Goal: Information Seeking & Learning: Learn about a topic

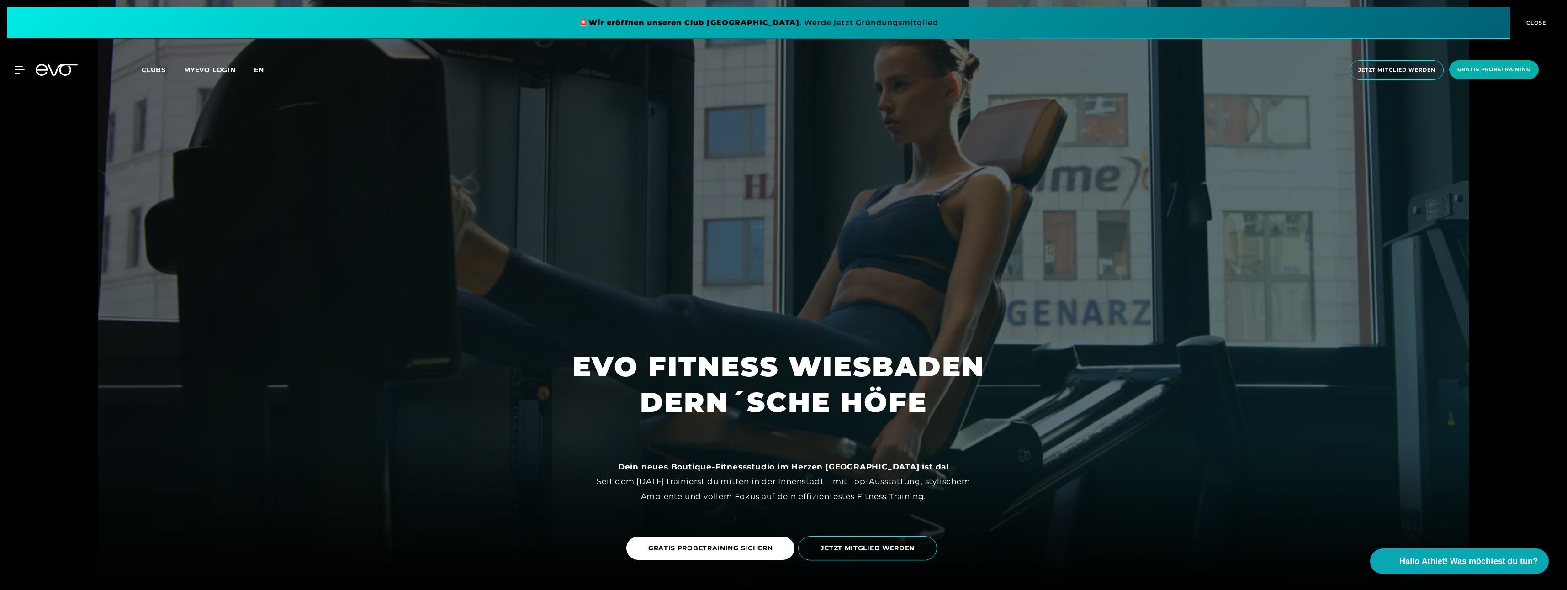
click at [257, 69] on span "en" at bounding box center [259, 70] width 10 height 8
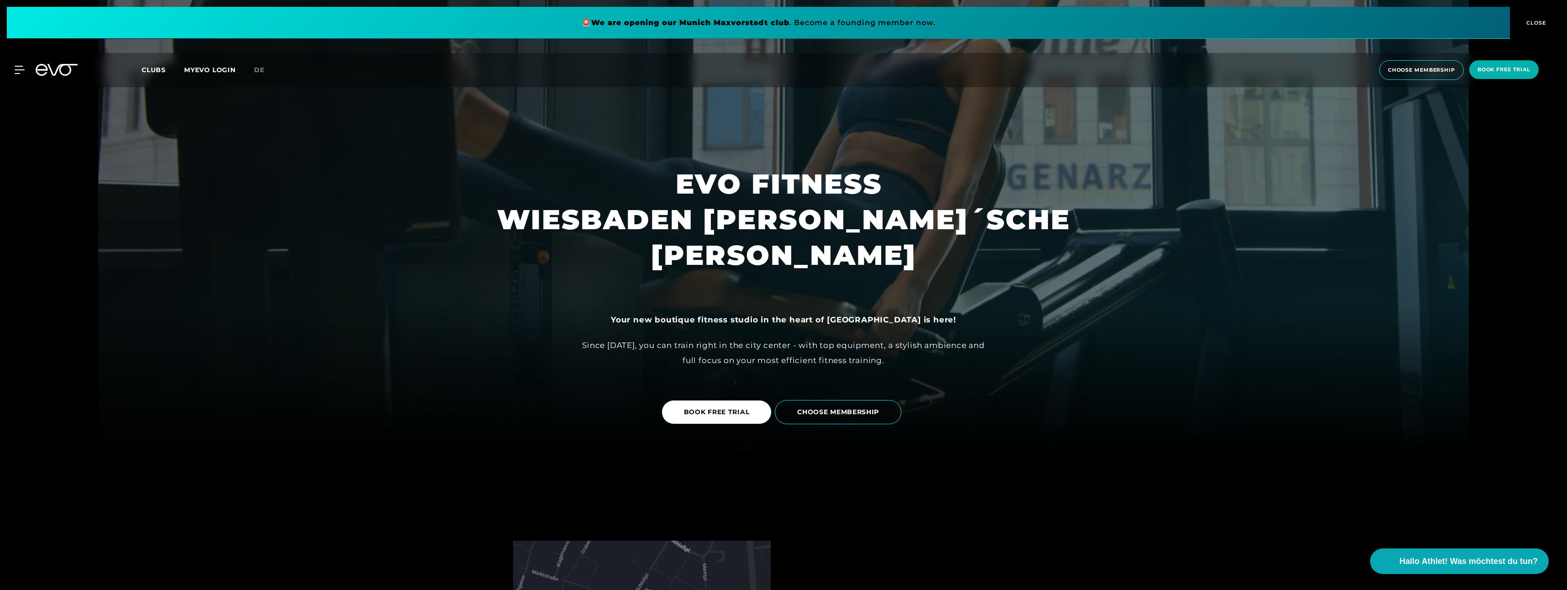
scroll to position [91, 0]
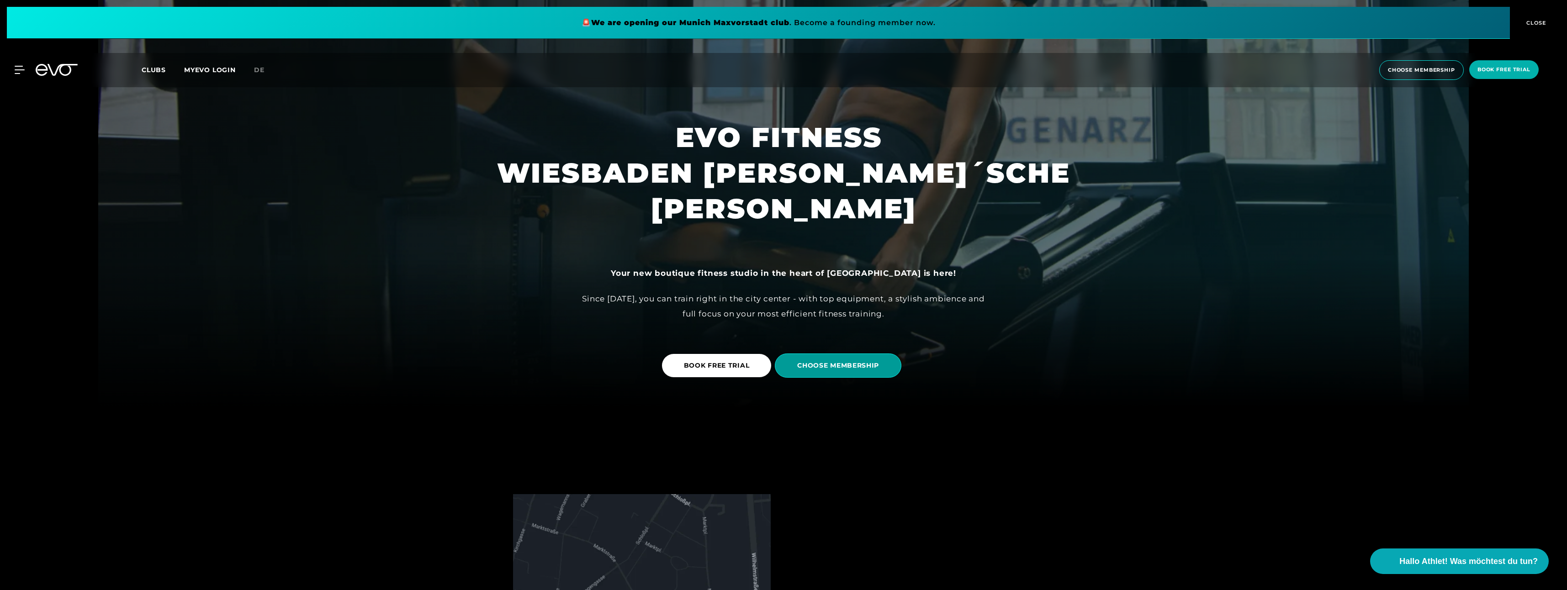
click at [862, 364] on span "CHOOSE MEMBERSHIP" at bounding box center [838, 366] width 82 height 10
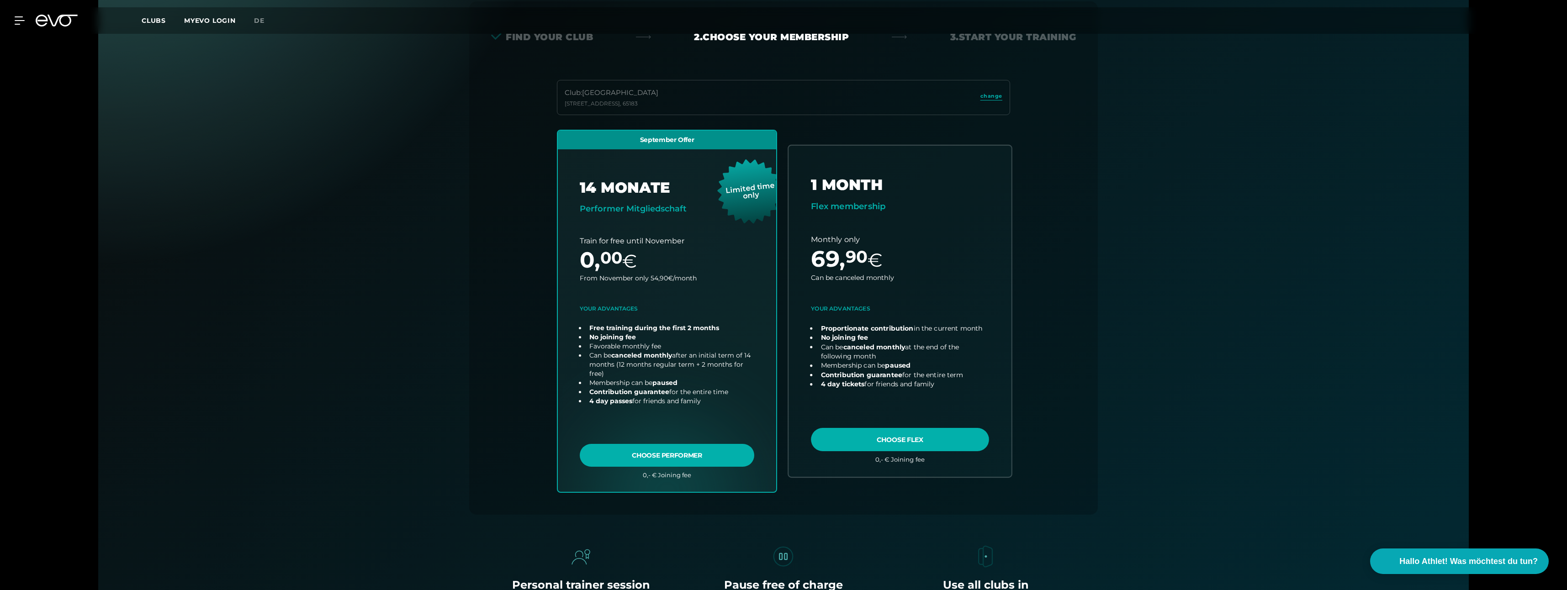
scroll to position [202, 0]
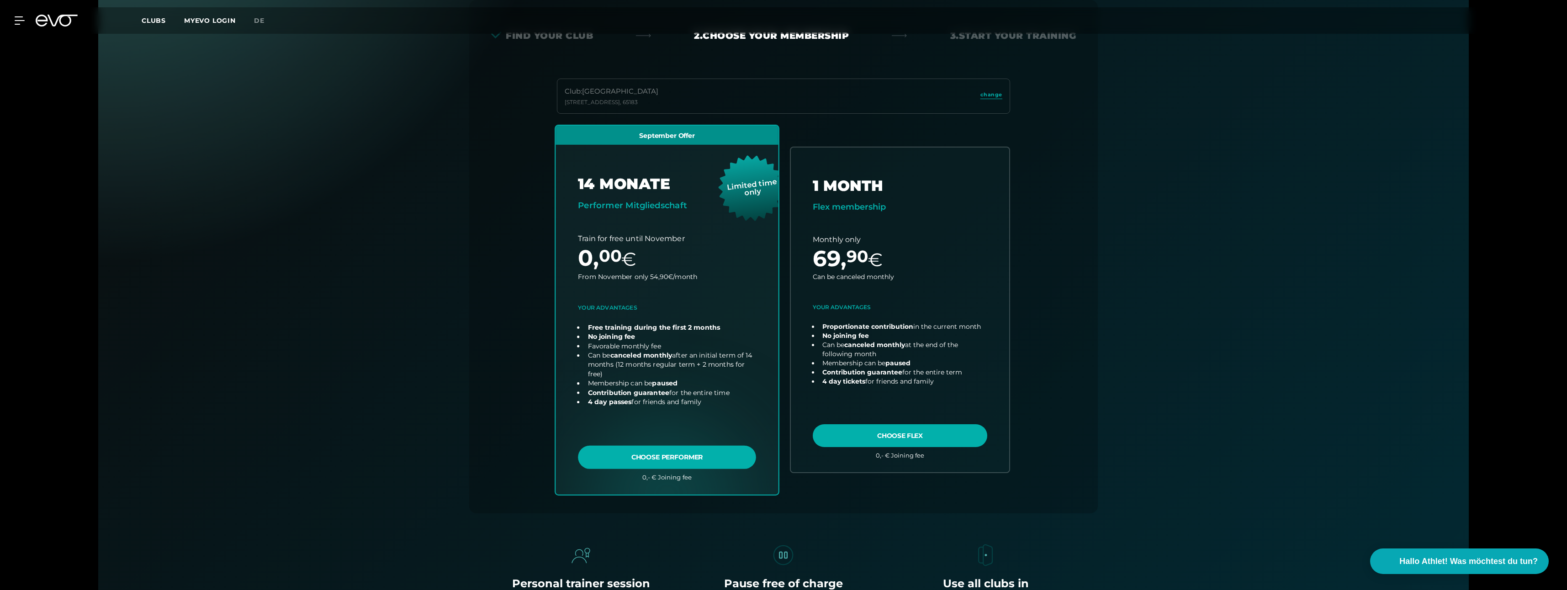
click at [648, 218] on link "choose plan" at bounding box center [667, 310] width 223 height 369
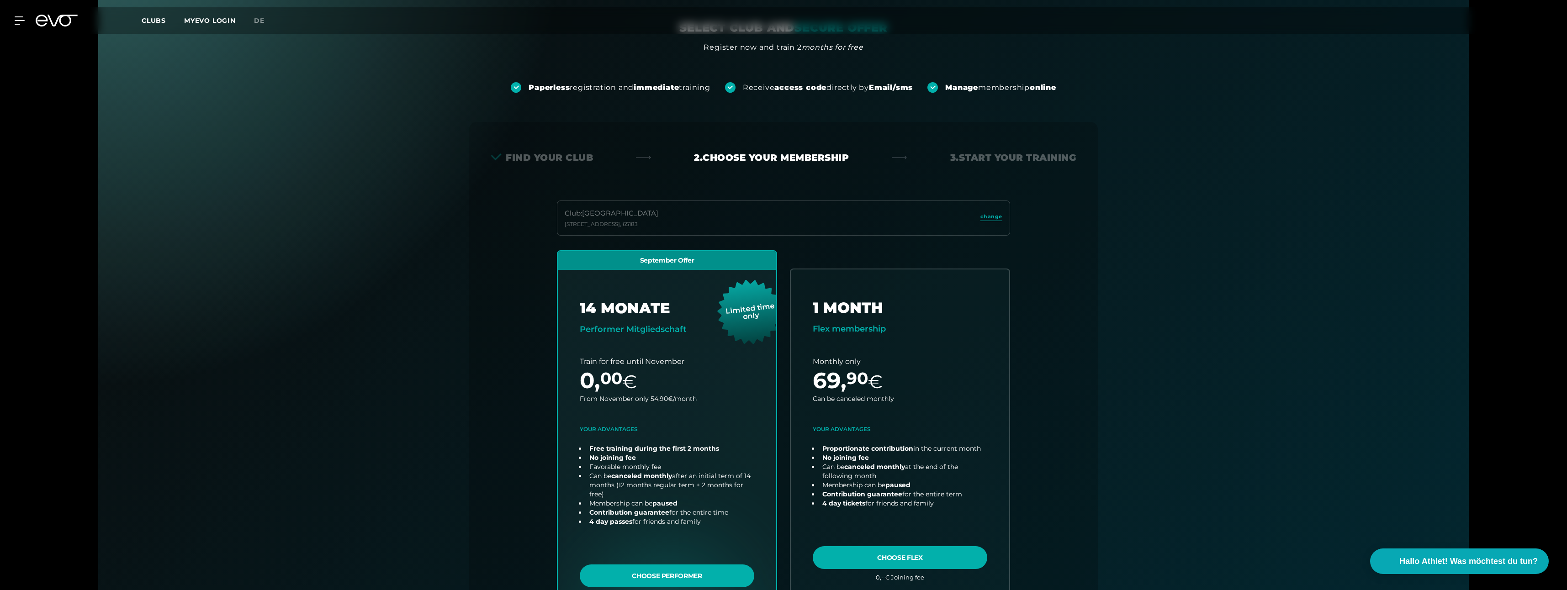
scroll to position [65, 0]
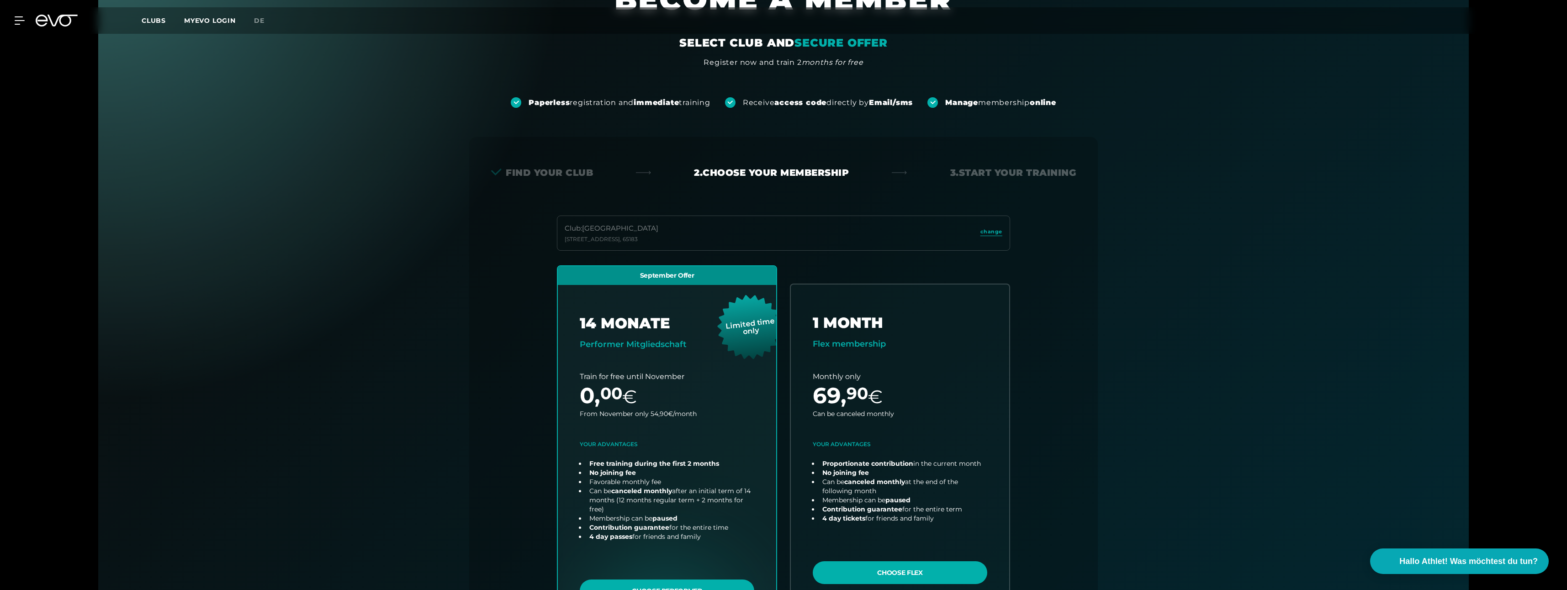
click at [1052, 253] on div "Club : [STREET_ADDRESS] change September Offer 14 MONATE Performer Mitgliedscha…" at bounding box center [783, 433] width 585 height 435
click at [997, 233] on span "change" at bounding box center [991, 232] width 22 height 8
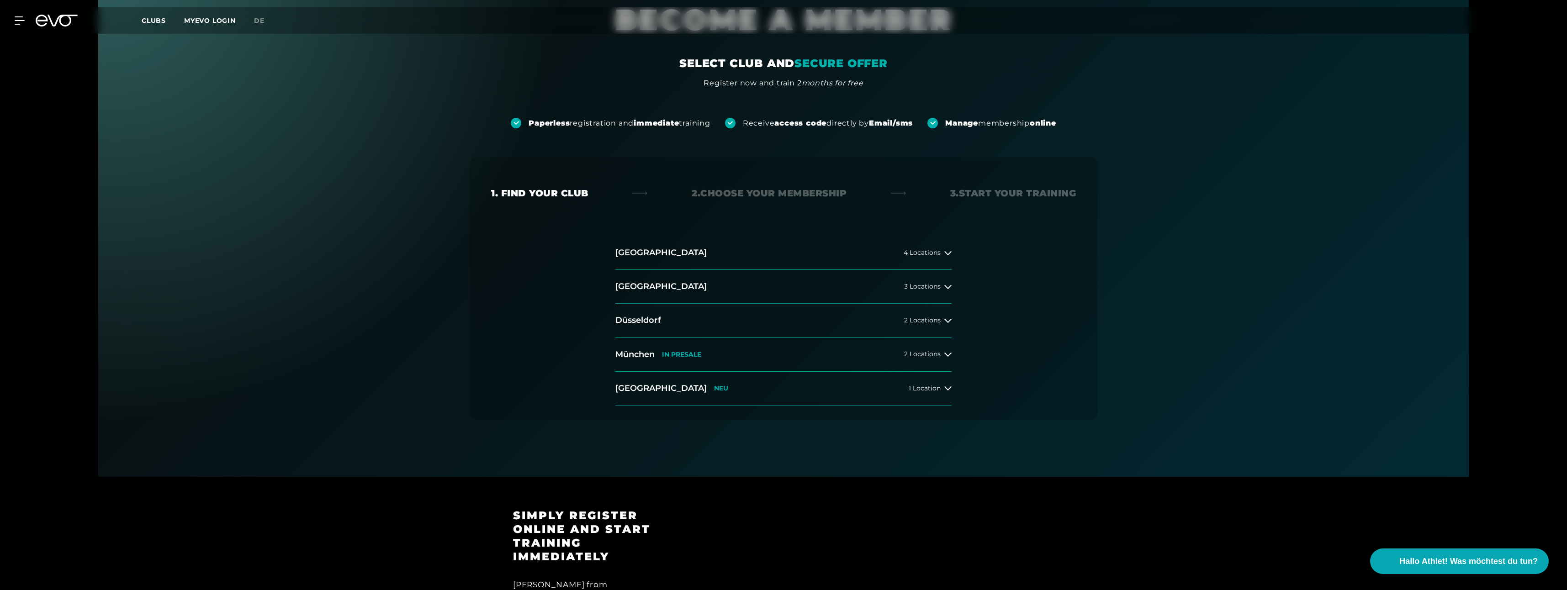
scroll to position [46, 0]
click at [48, 16] on icon at bounding box center [63, 21] width 30 height 12
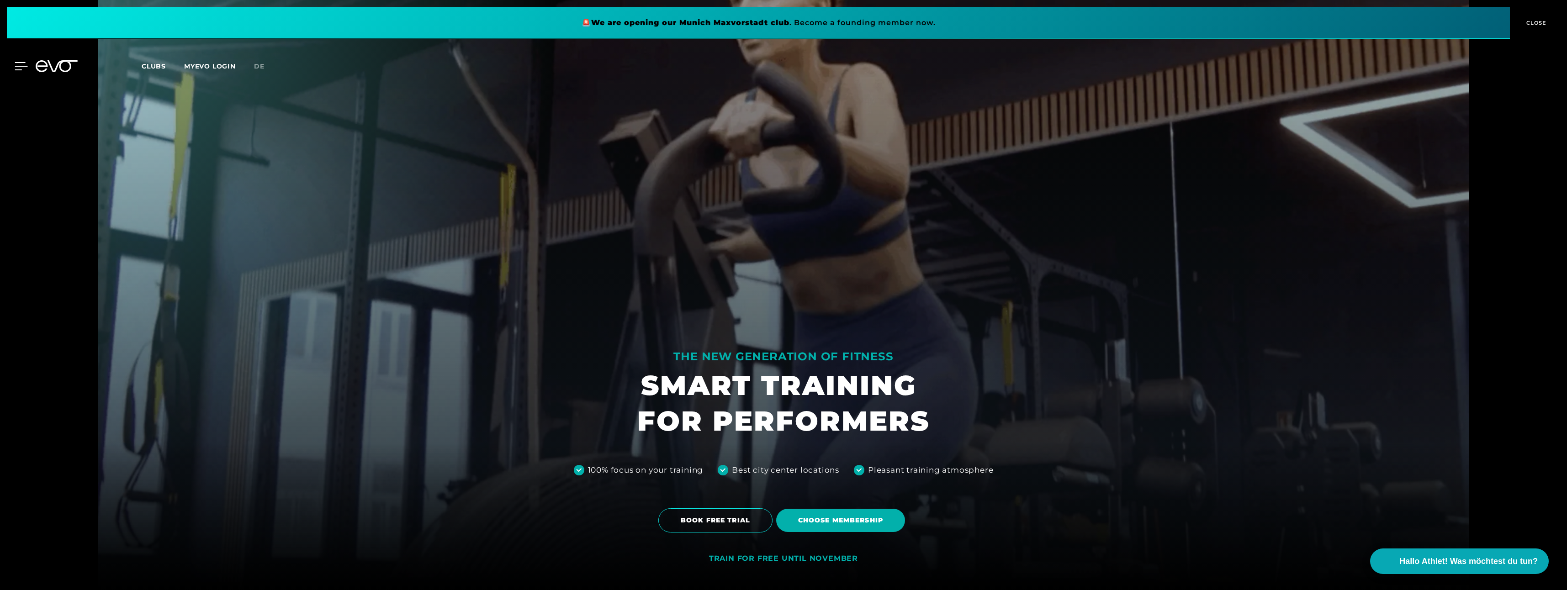
click at [20, 68] on icon at bounding box center [21, 66] width 13 height 8
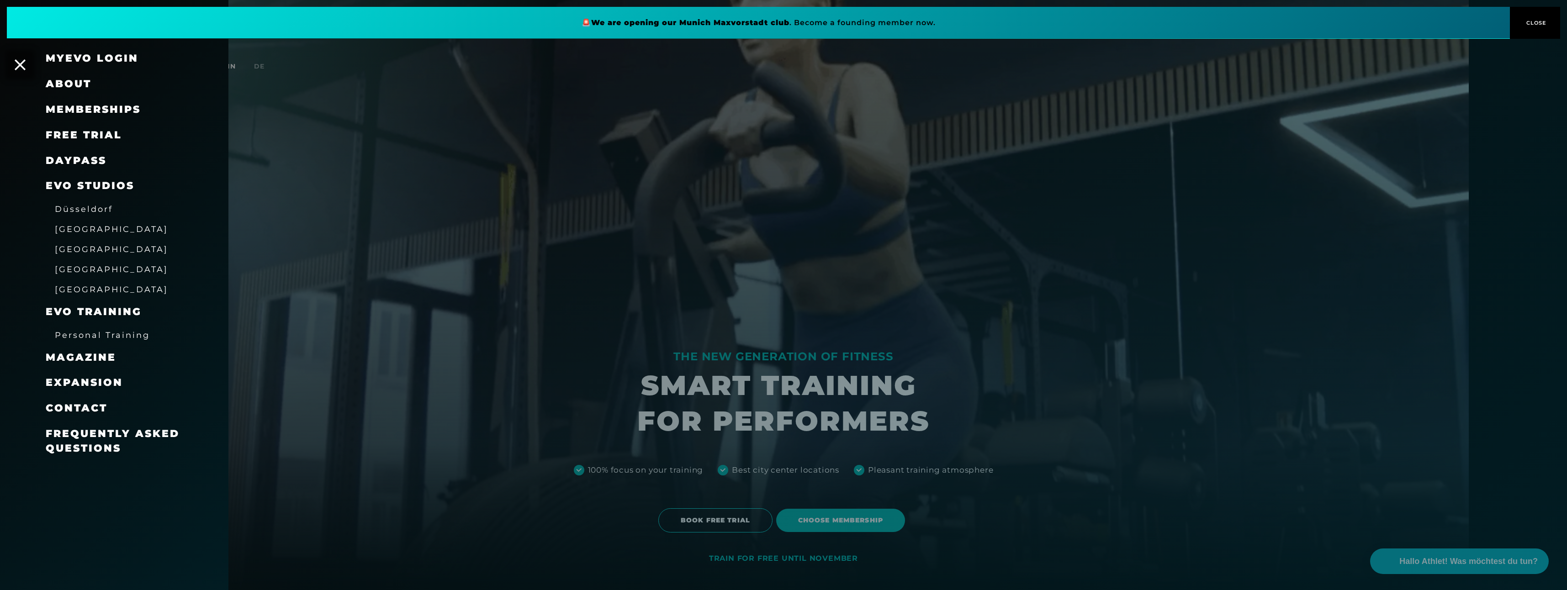
click at [79, 437] on span "Frequently asked questions" at bounding box center [113, 441] width 134 height 27
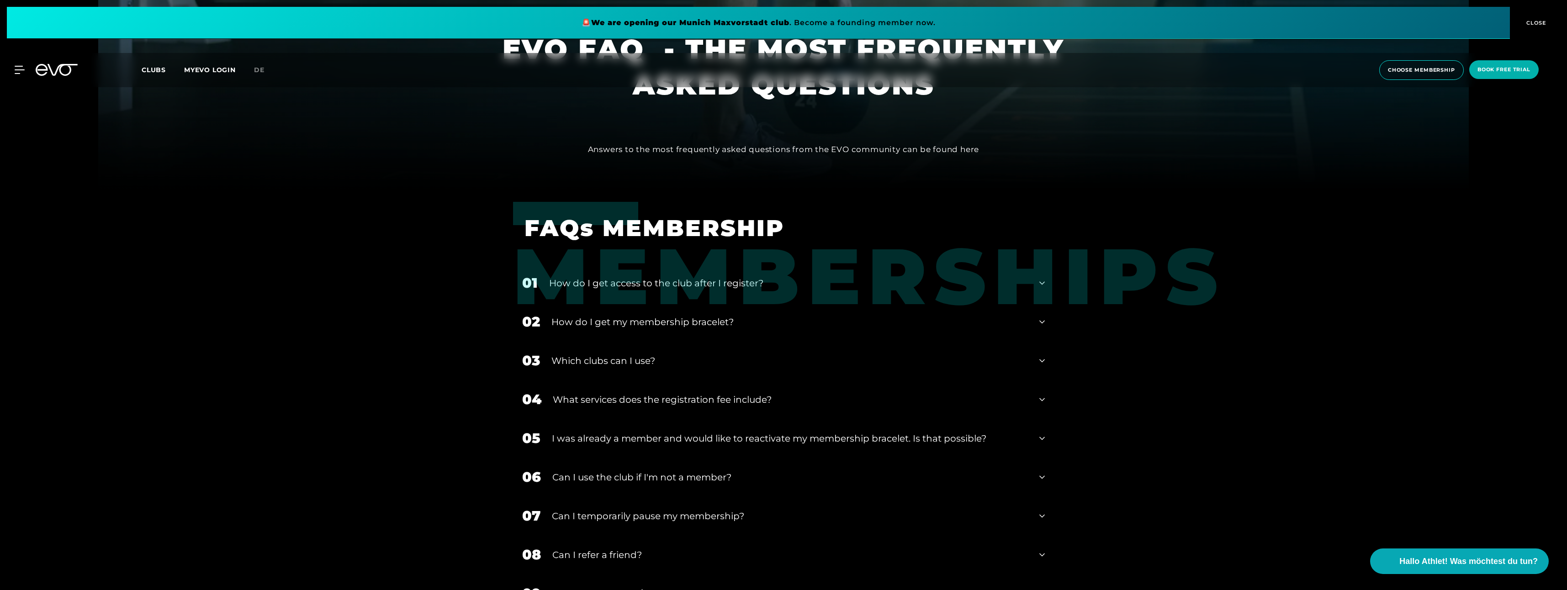
scroll to position [411, 0]
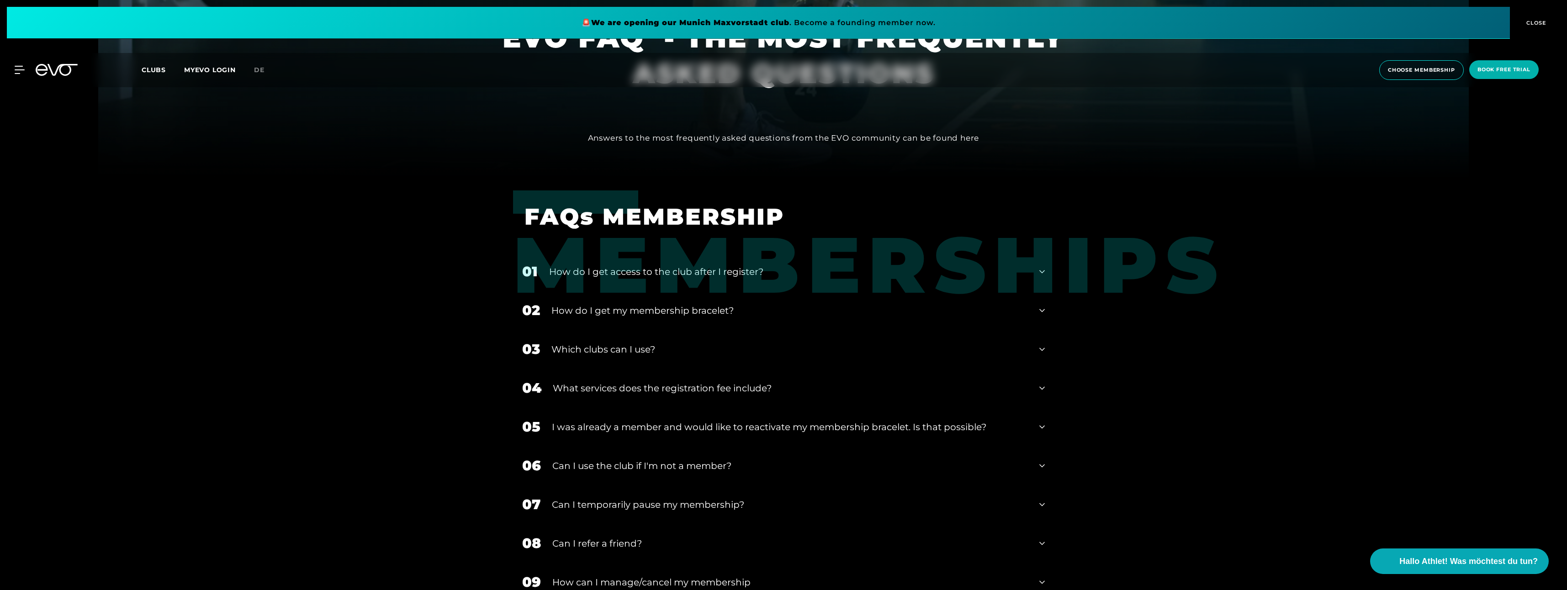
click at [788, 272] on div "How do I get access to the club after I register?" at bounding box center [788, 272] width 479 height 14
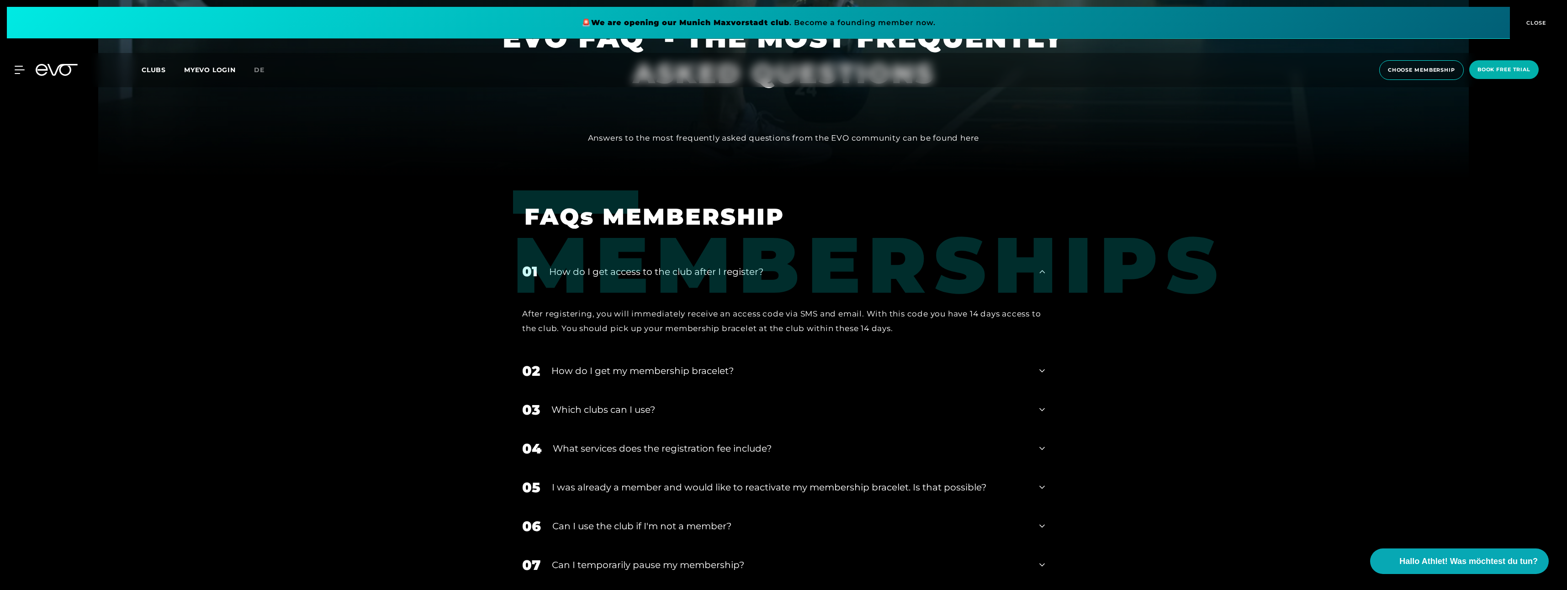
click at [677, 370] on div "How do I get my membership bracelet?" at bounding box center [789, 371] width 477 height 14
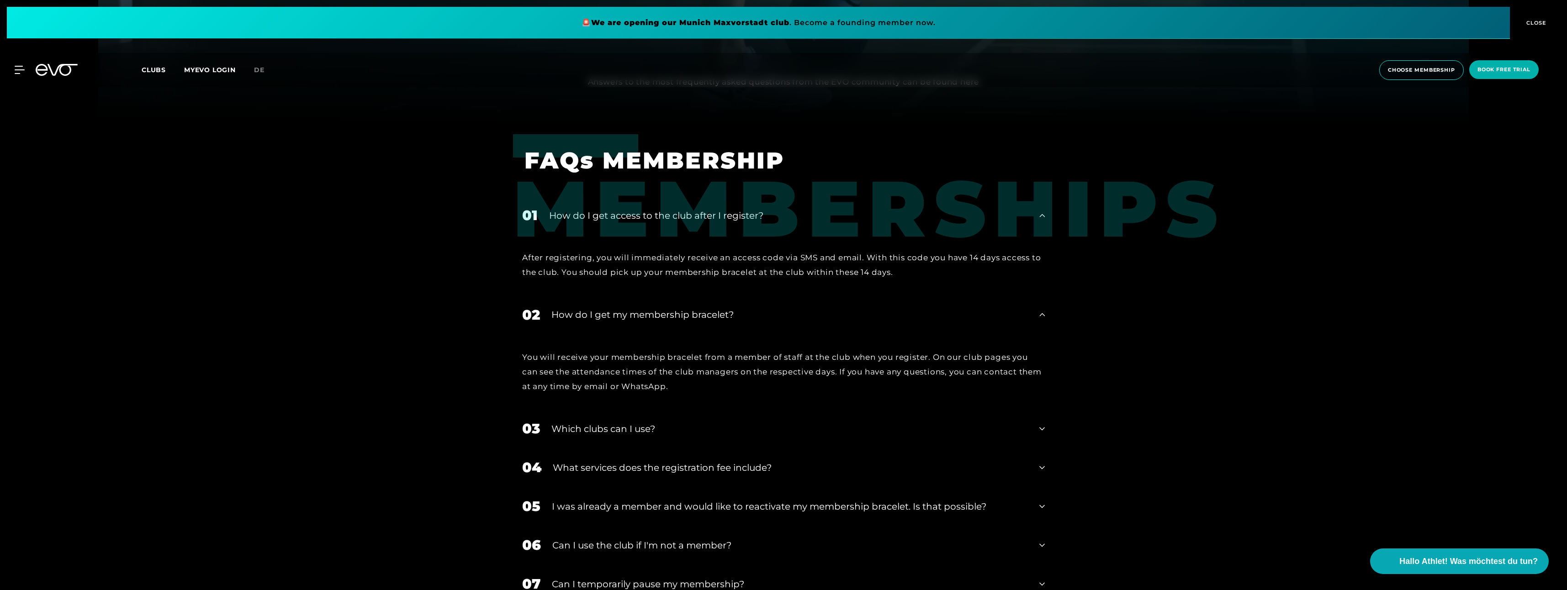
scroll to position [731, 0]
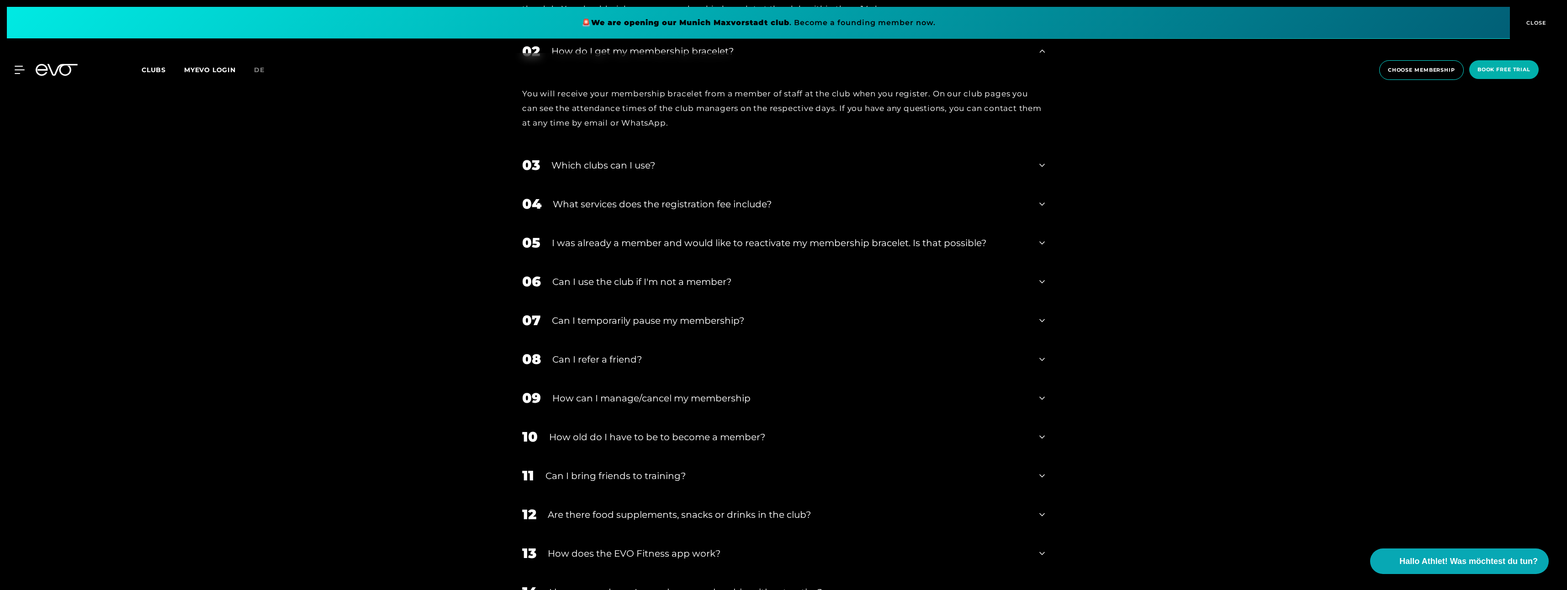
click at [671, 169] on div "Which clubs can I use?" at bounding box center [789, 166] width 477 height 14
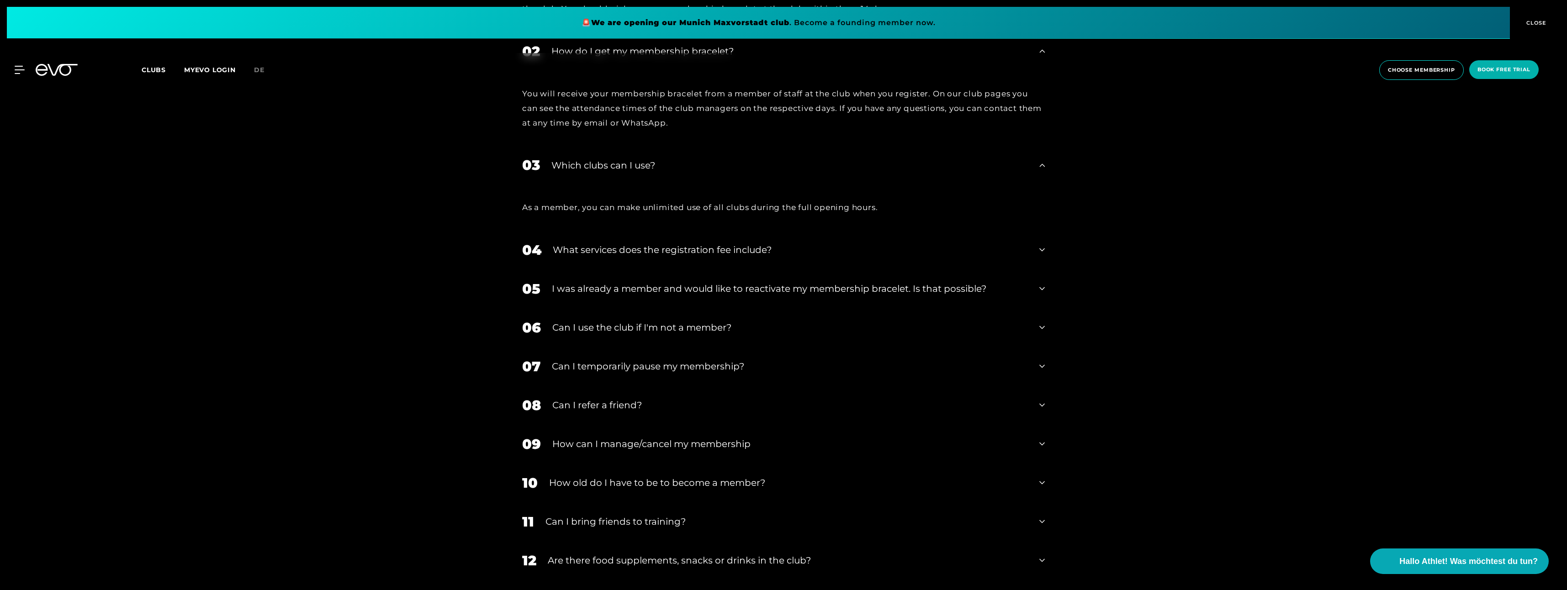
click at [694, 163] on div "Which clubs can I use?" at bounding box center [789, 166] width 477 height 14
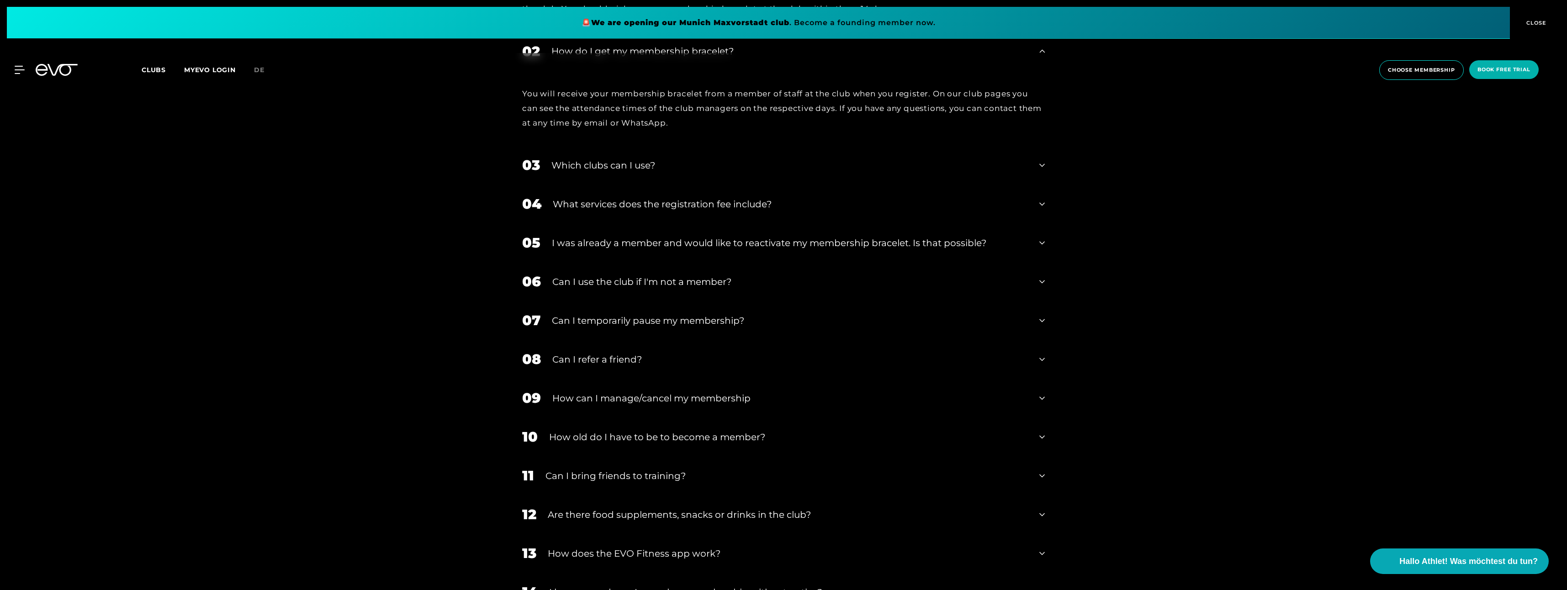
click at [707, 281] on div "Can I use the club if I'm not a member?" at bounding box center [790, 282] width 476 height 14
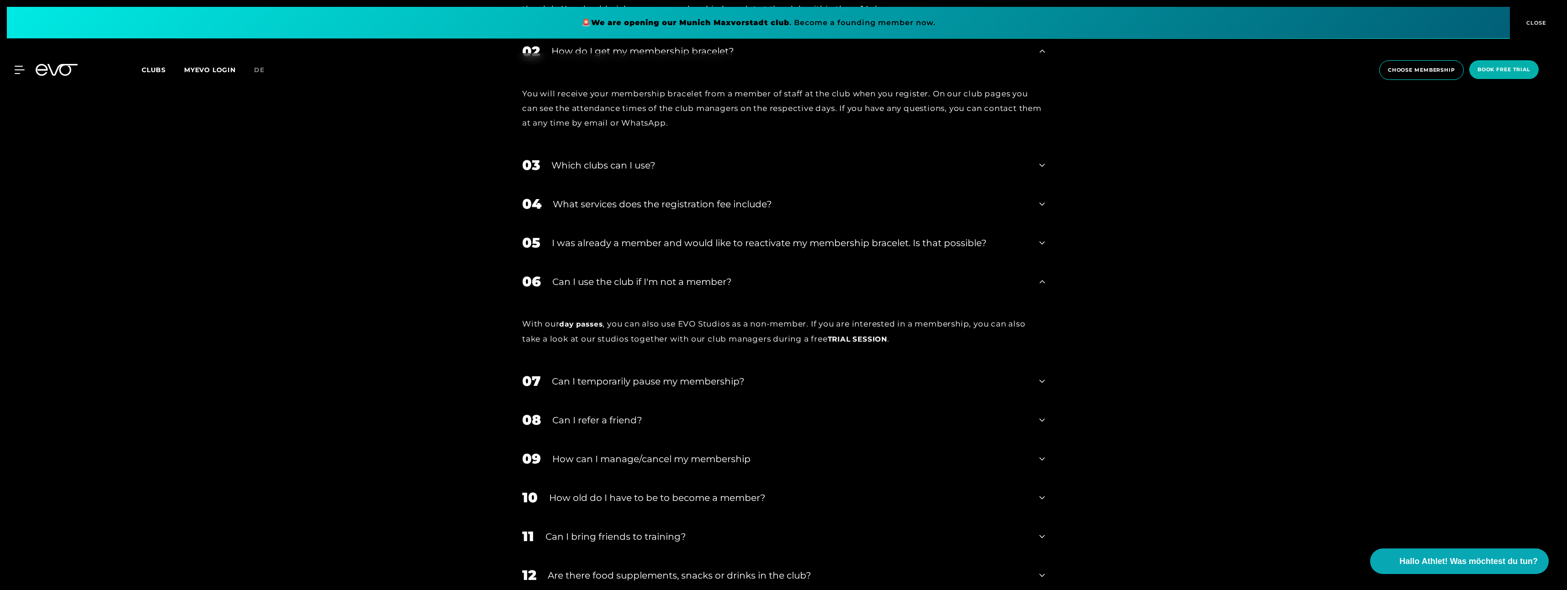
click at [707, 280] on div "Can I use the club if I'm not a member?" at bounding box center [790, 282] width 476 height 14
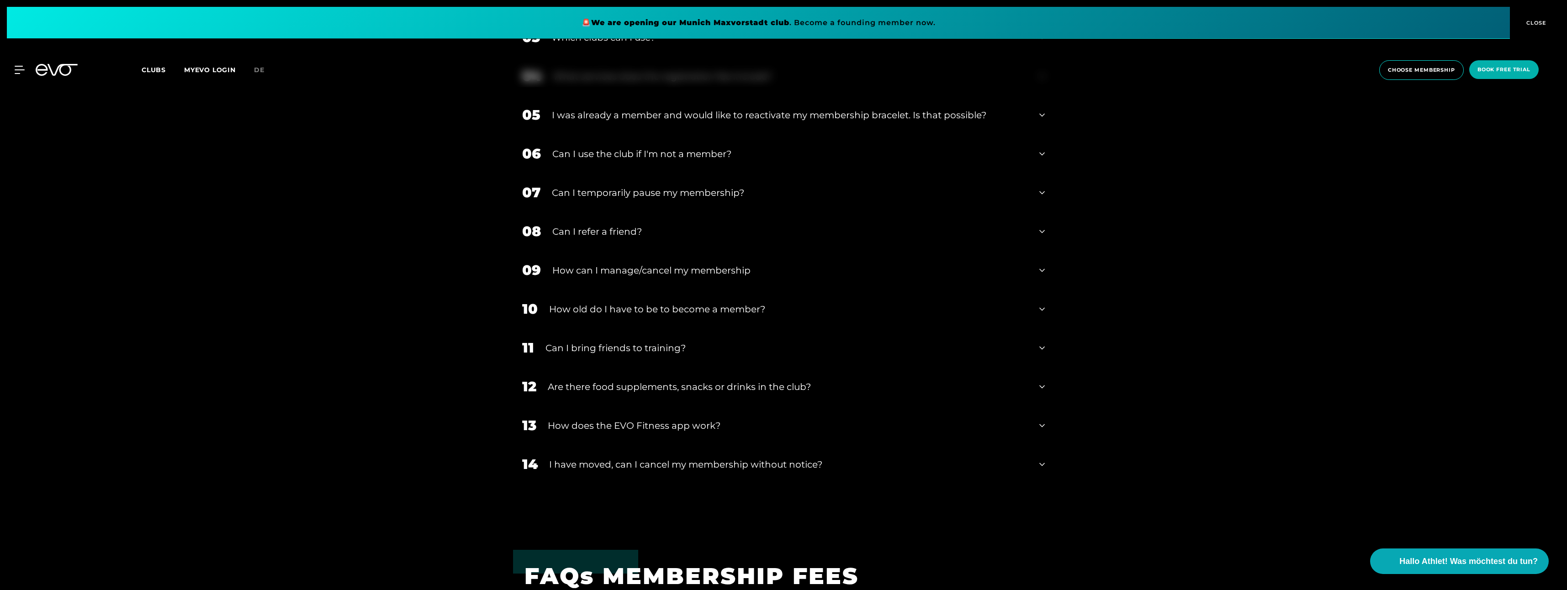
scroll to position [868, 0]
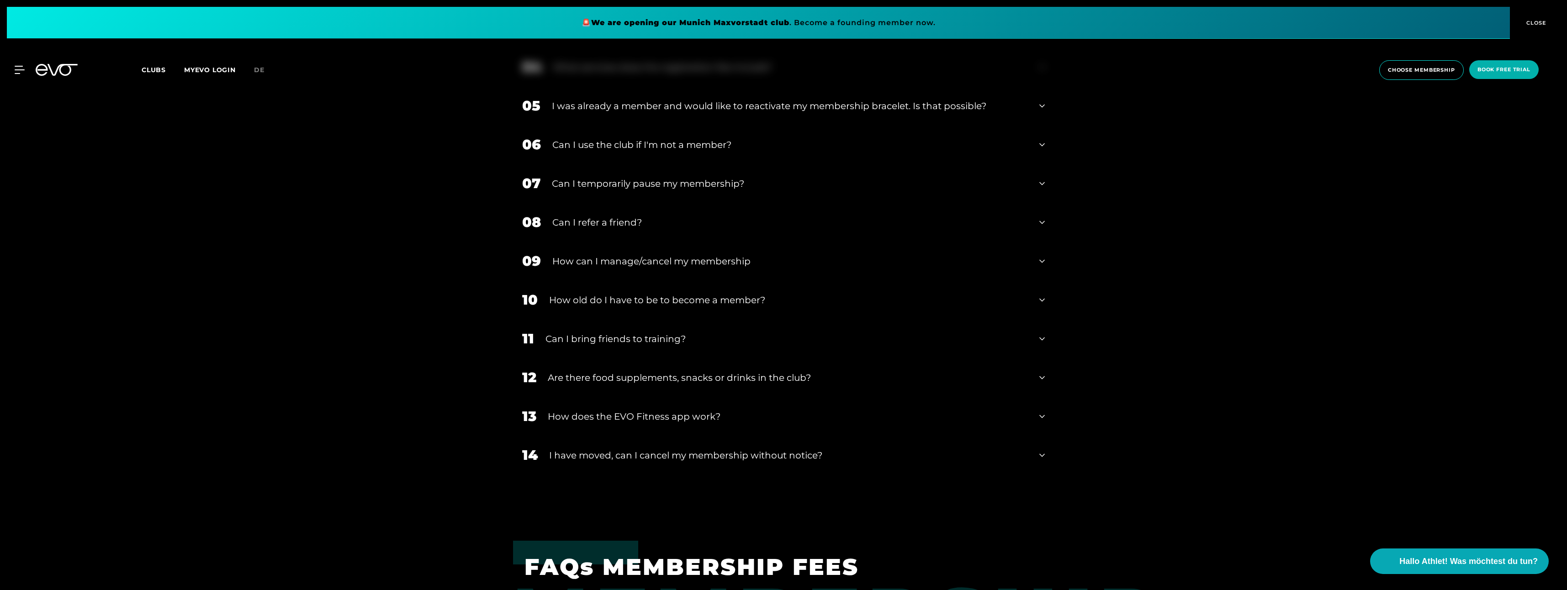
click at [790, 256] on div "How can I manage/cancel my membership" at bounding box center [790, 261] width 476 height 14
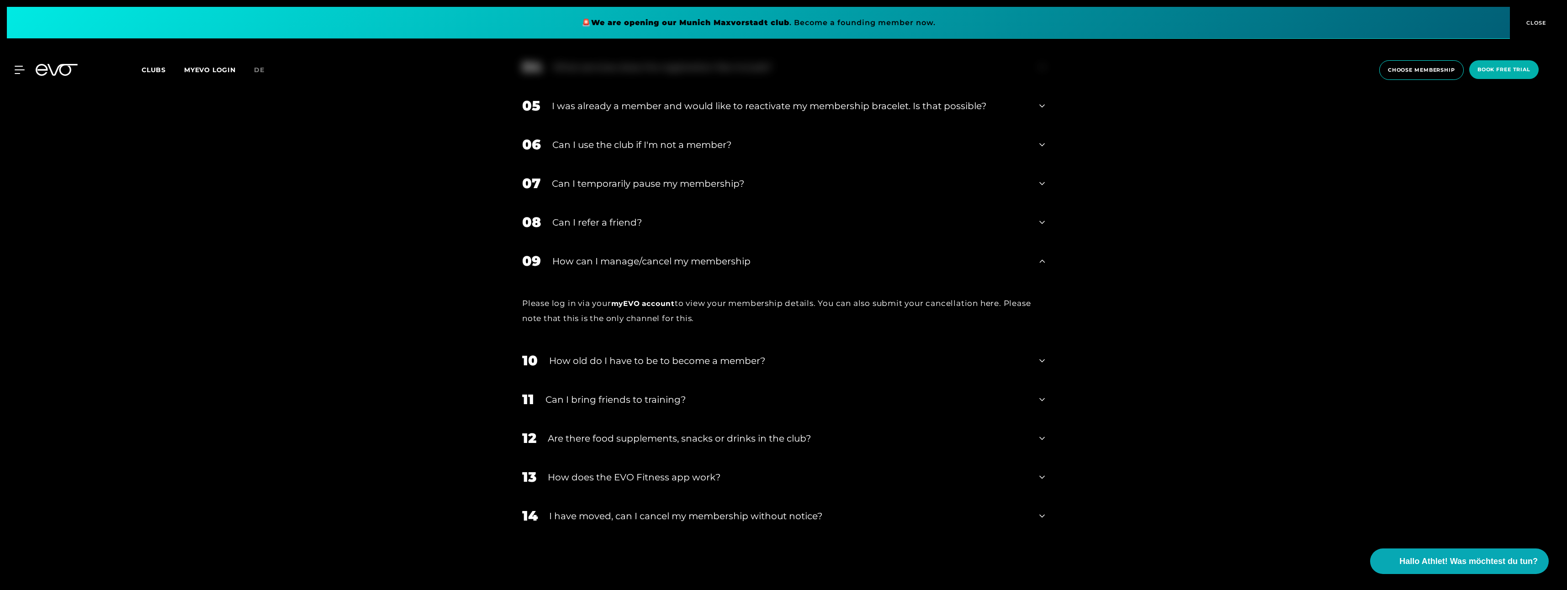
click at [790, 256] on div "How can I manage/cancel my membership" at bounding box center [790, 261] width 476 height 14
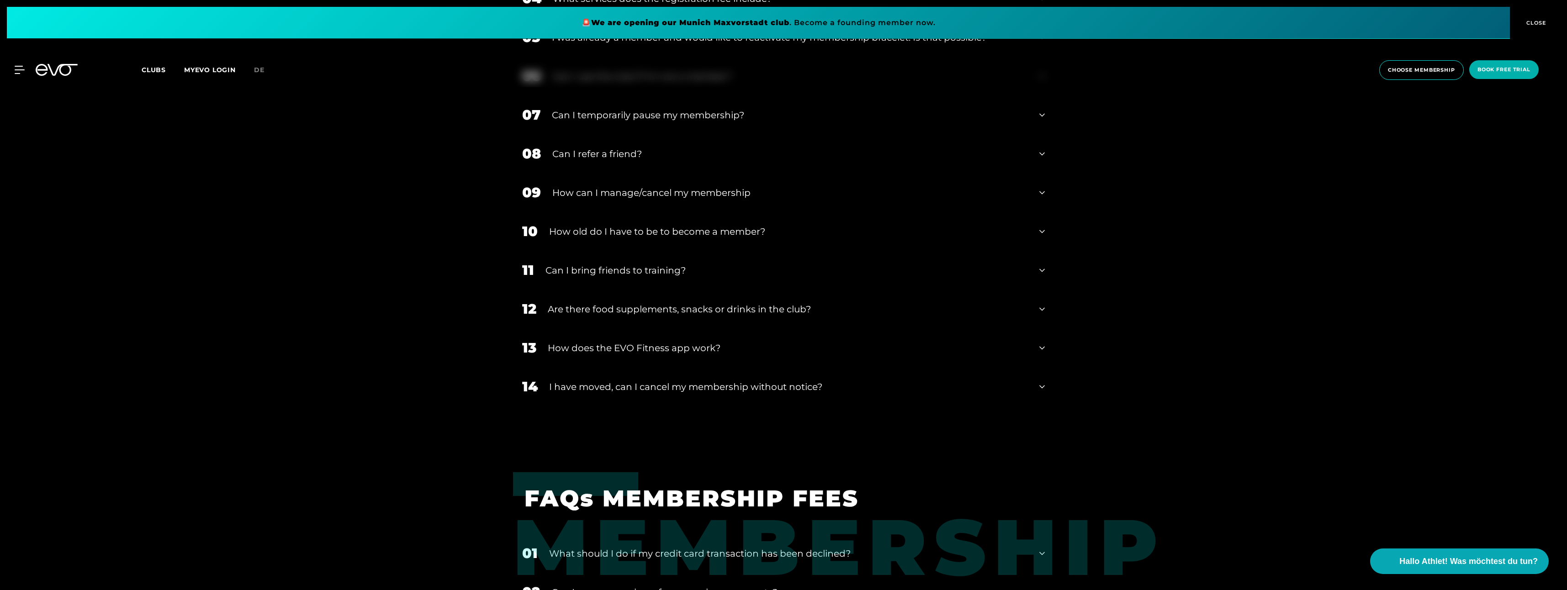
scroll to position [959, 0]
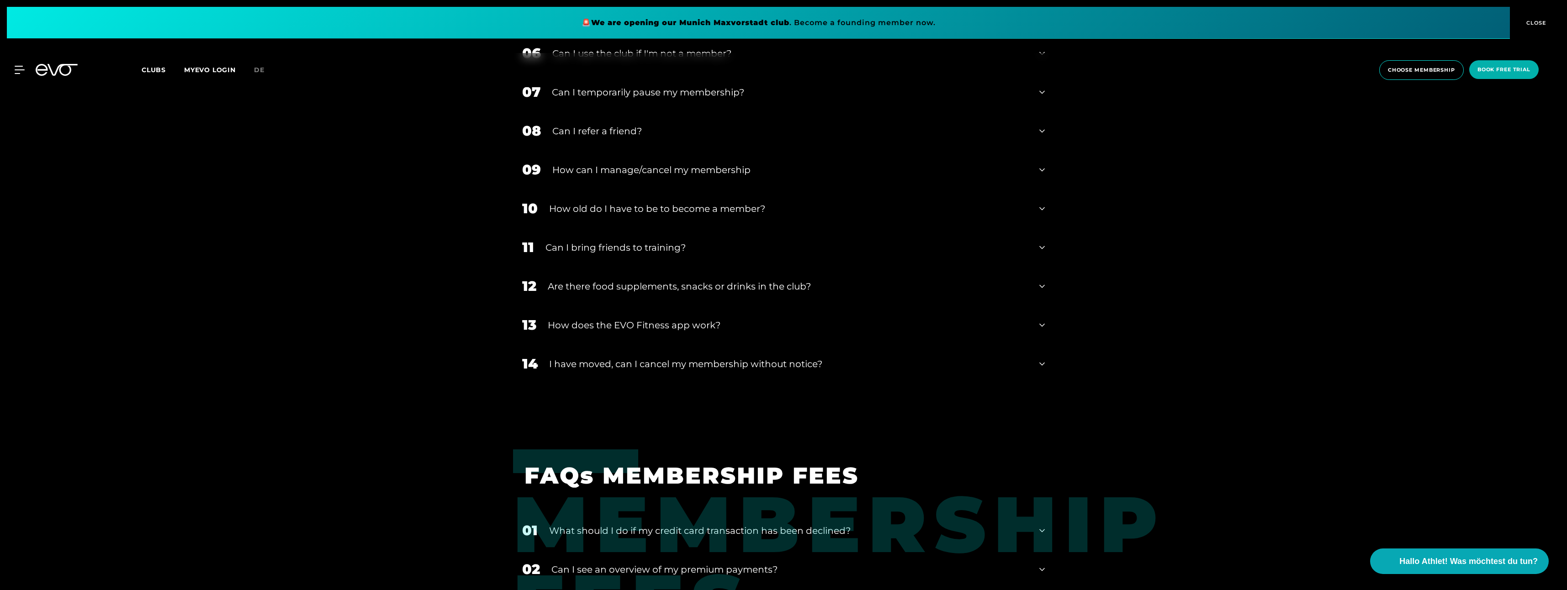
click at [752, 322] on div "How does the EVO Fitness app work?" at bounding box center [788, 325] width 480 height 14
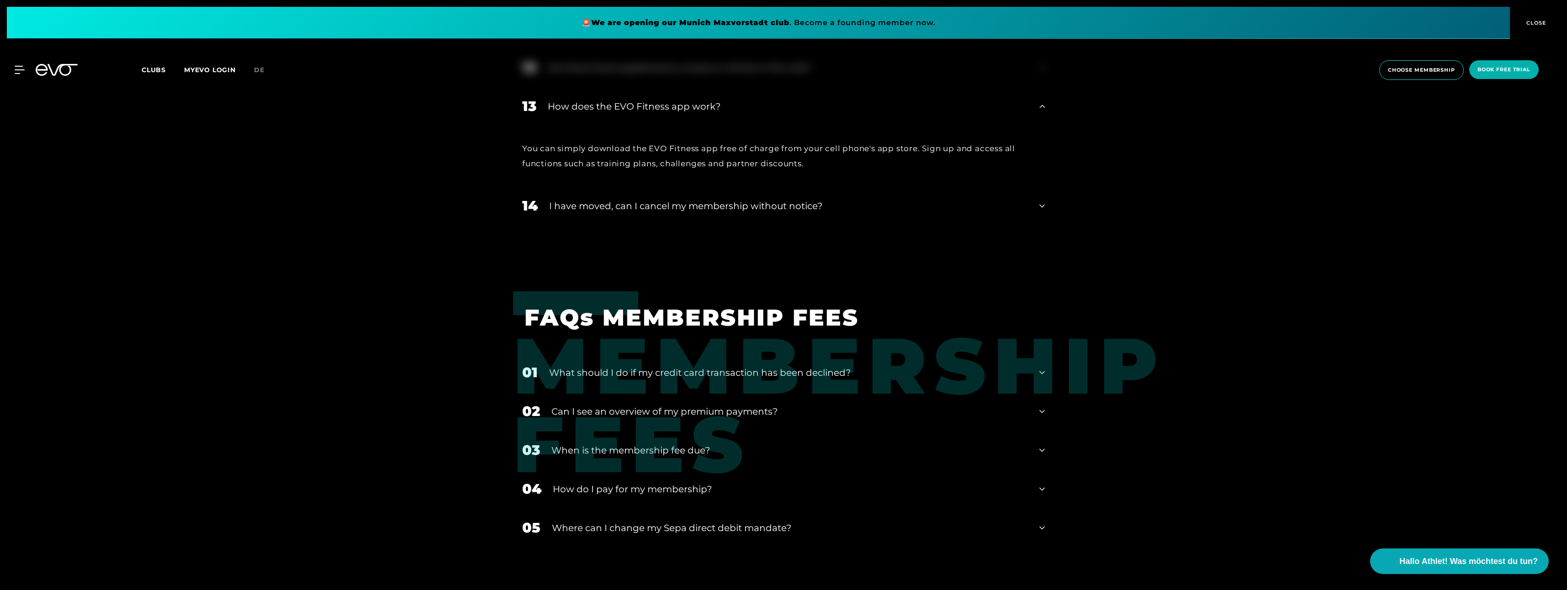
scroll to position [1188, 0]
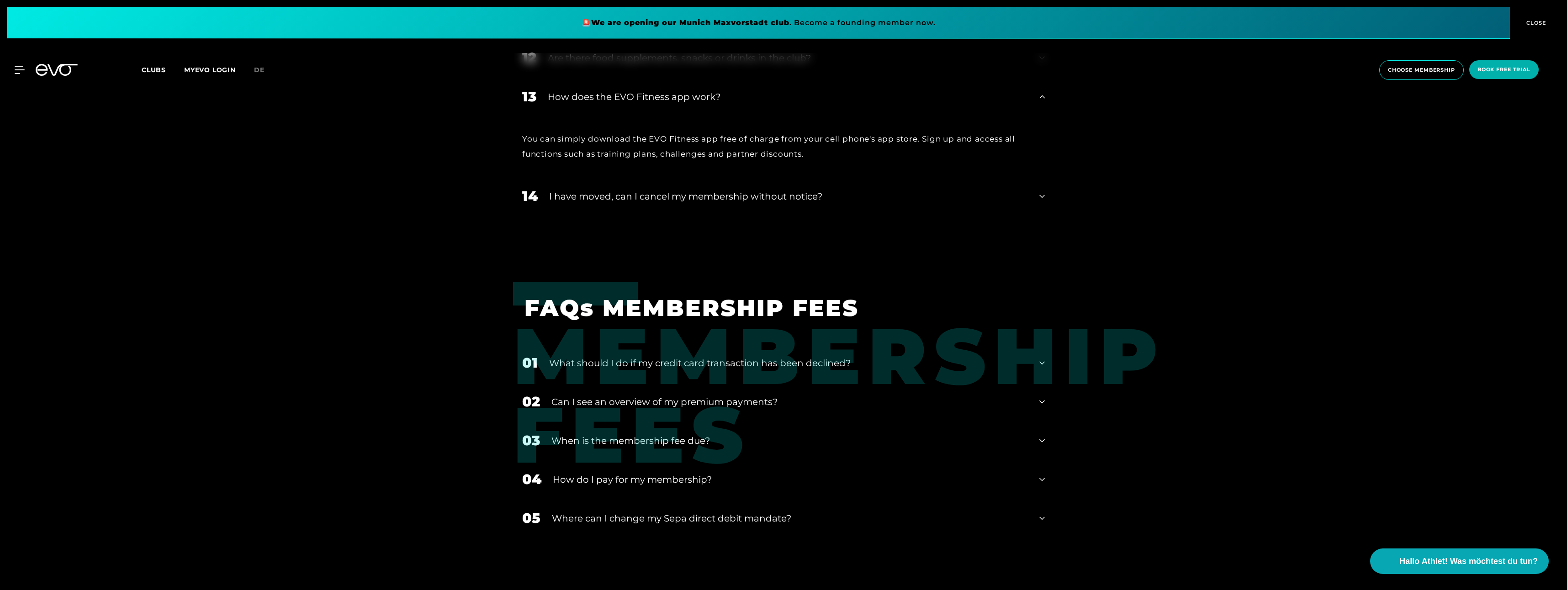
click at [728, 365] on div "﻿What should I do if my credit card transaction has been declined?" at bounding box center [788, 363] width 479 height 14
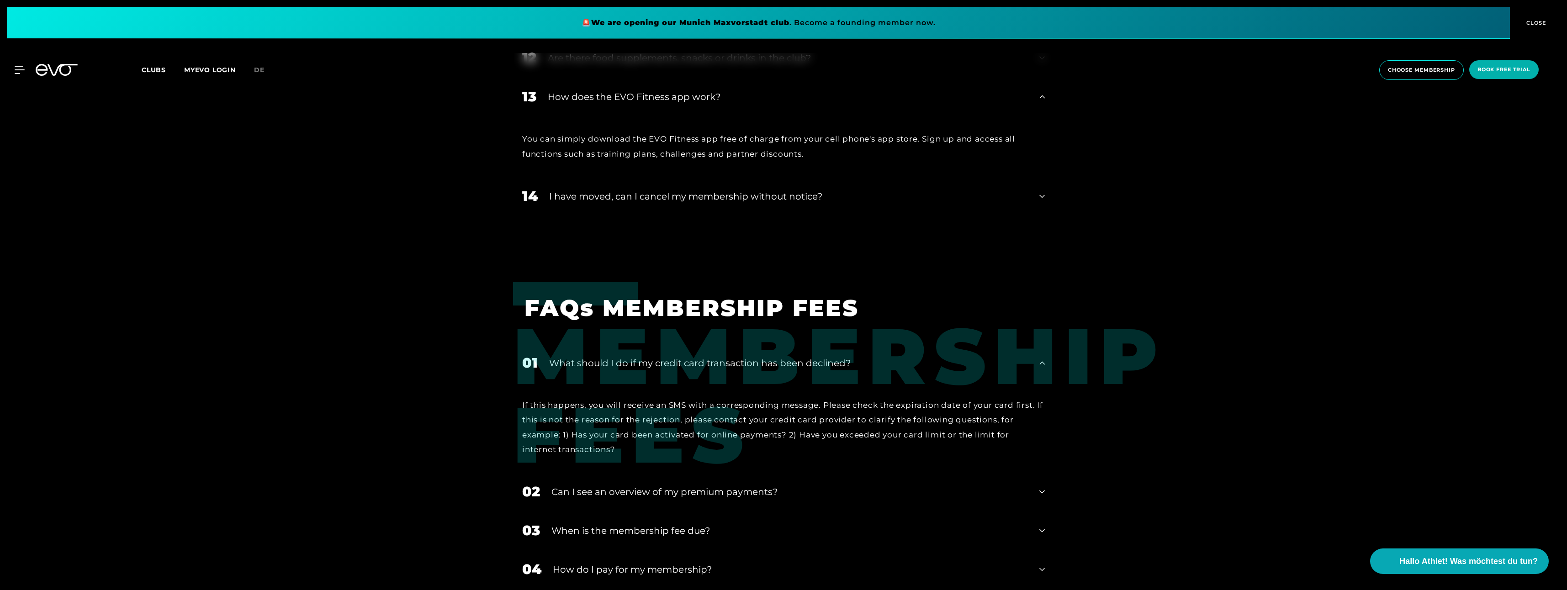
click at [733, 363] on div "﻿What should I do if my credit card transaction has been declined?" at bounding box center [788, 363] width 479 height 14
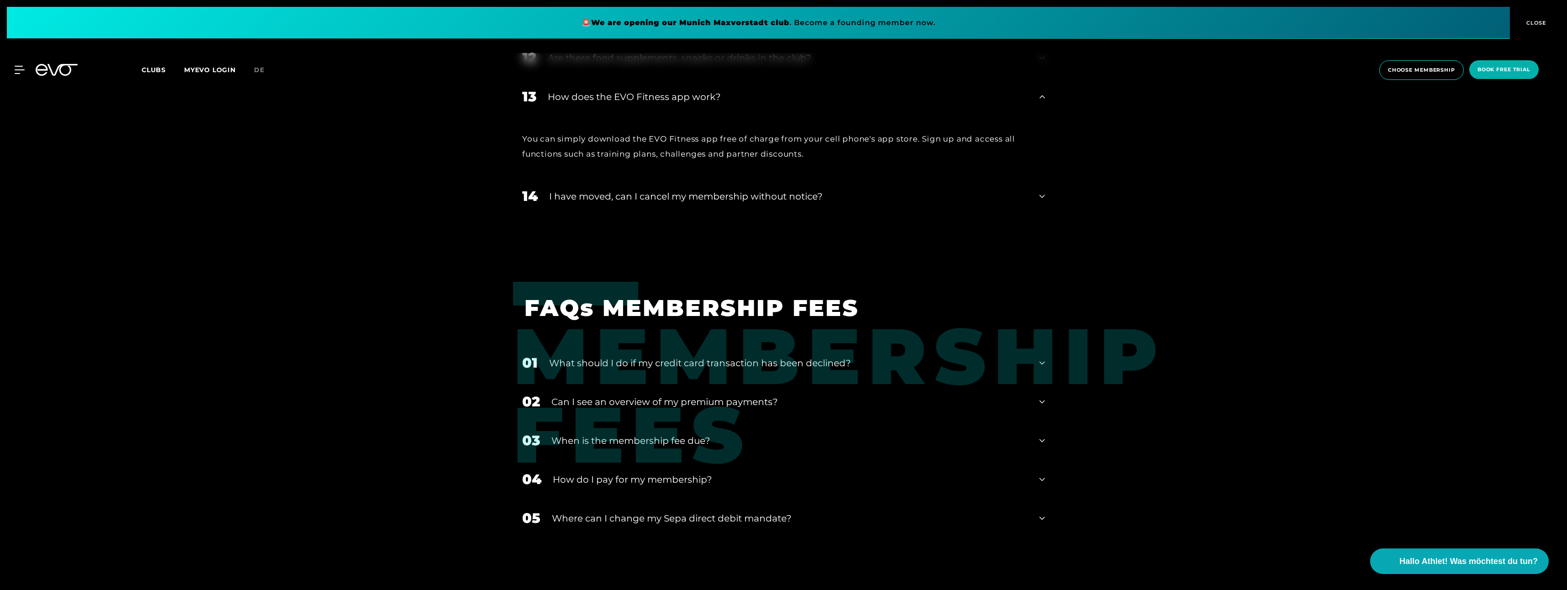
click at [726, 446] on div "When is the membership fee due?" at bounding box center [789, 441] width 477 height 14
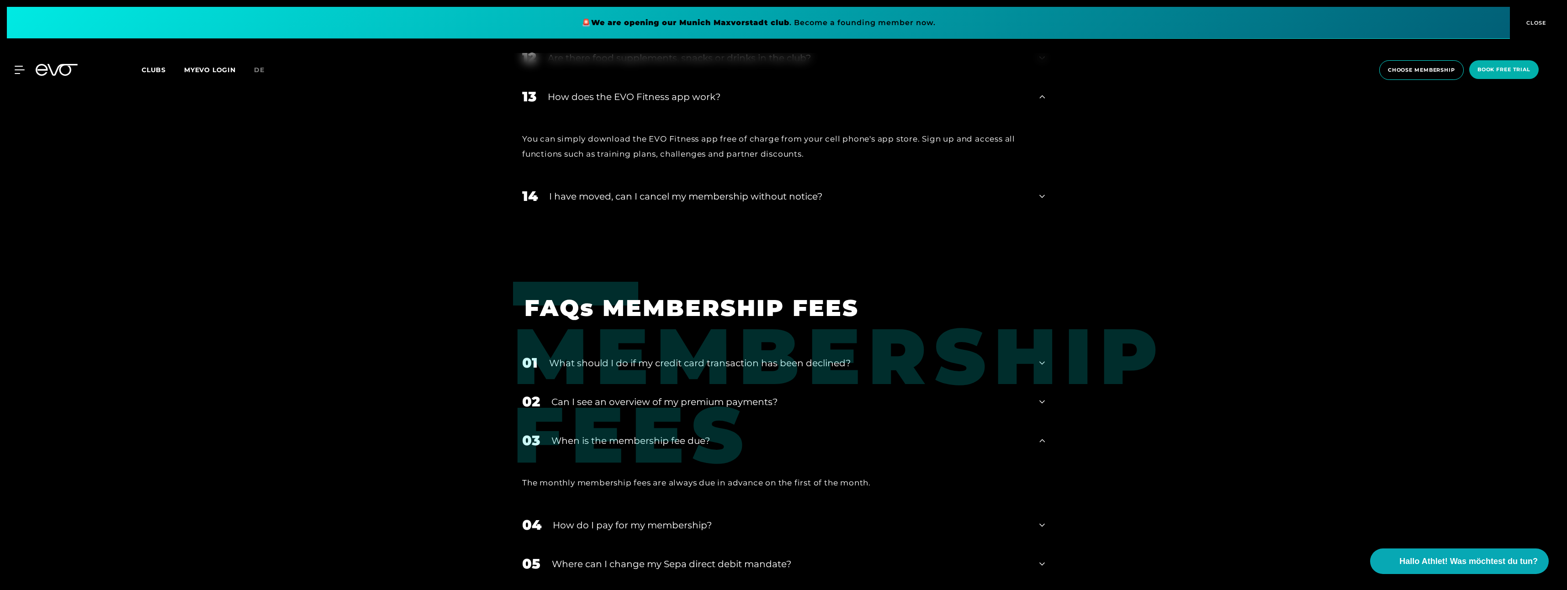
click at [728, 442] on div "When is the membership fee due?" at bounding box center [789, 441] width 477 height 14
